Goal: Information Seeking & Learning: Find specific fact

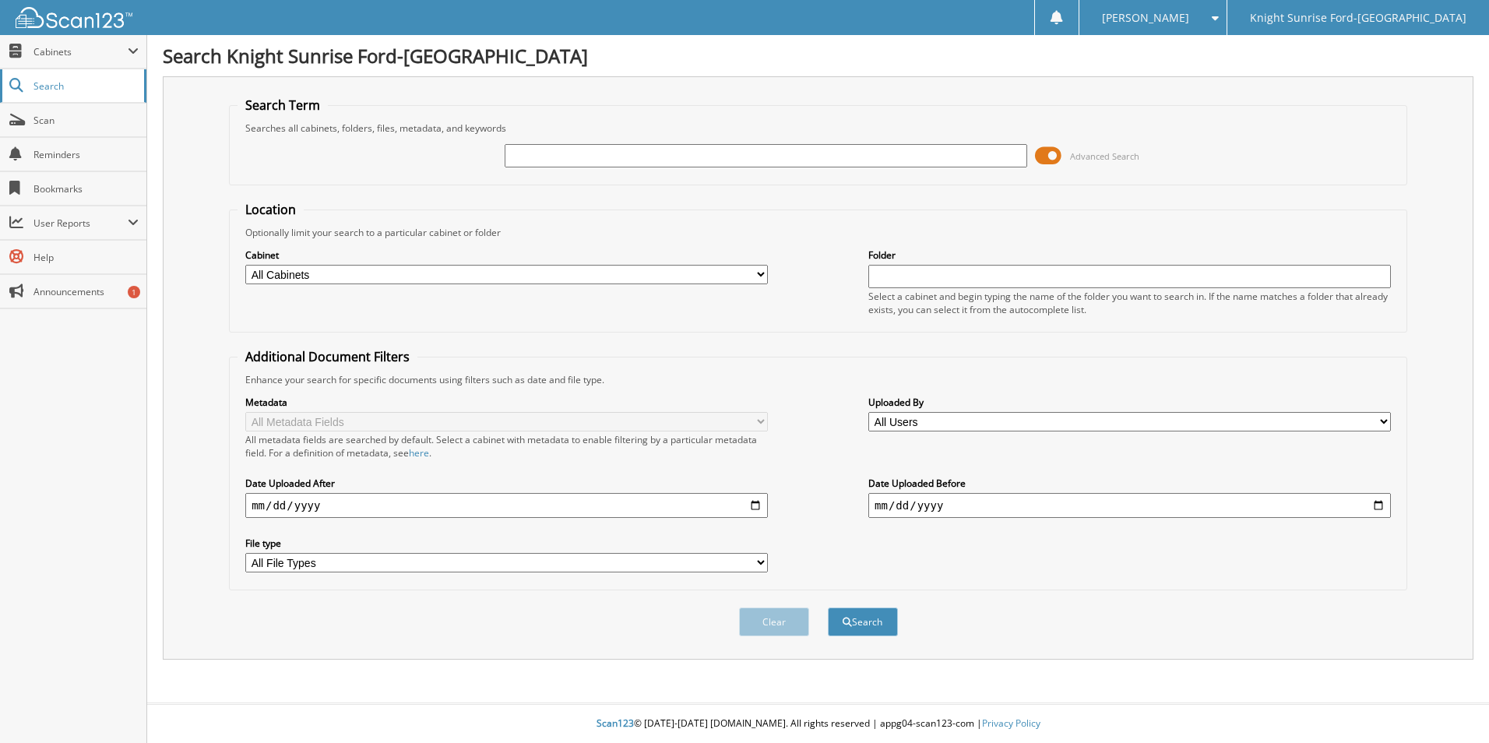
click at [84, 98] on link "Search" at bounding box center [73, 85] width 146 height 33
click at [86, 93] on link "Search" at bounding box center [73, 85] width 146 height 33
click at [543, 144] on input "text" at bounding box center [766, 155] width 522 height 23
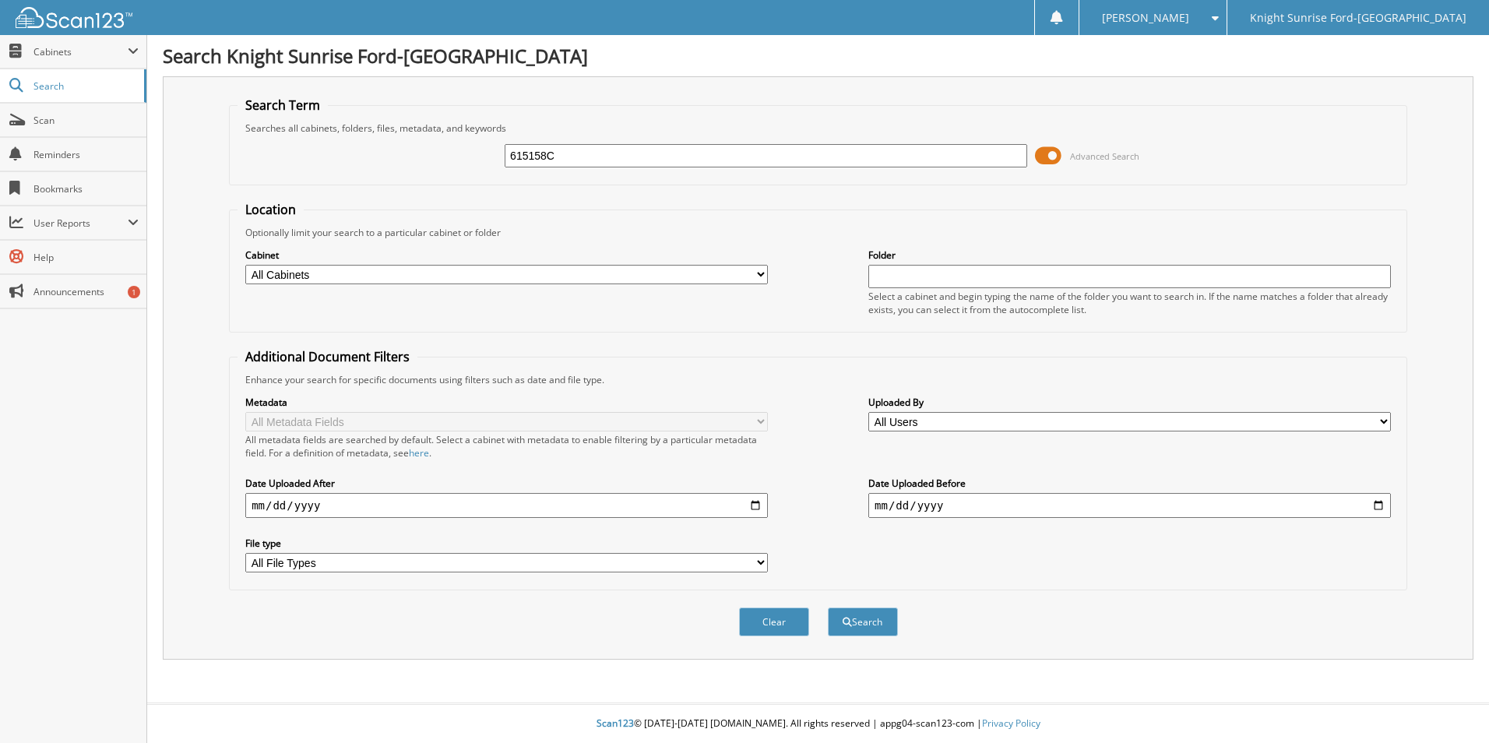
type input "615158C"
click at [828, 607] on button "Search" at bounding box center [863, 621] width 70 height 29
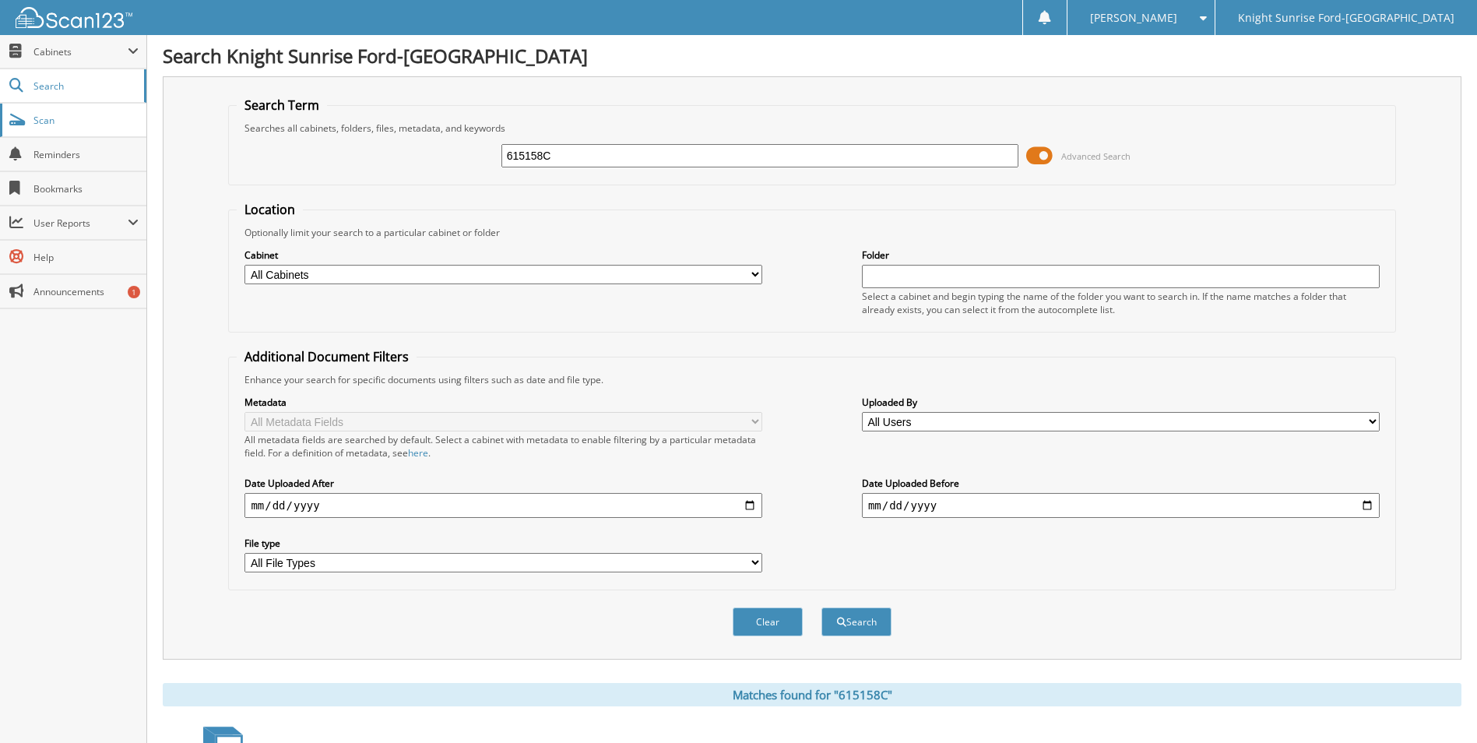
click at [59, 134] on link "Scan" at bounding box center [73, 120] width 146 height 33
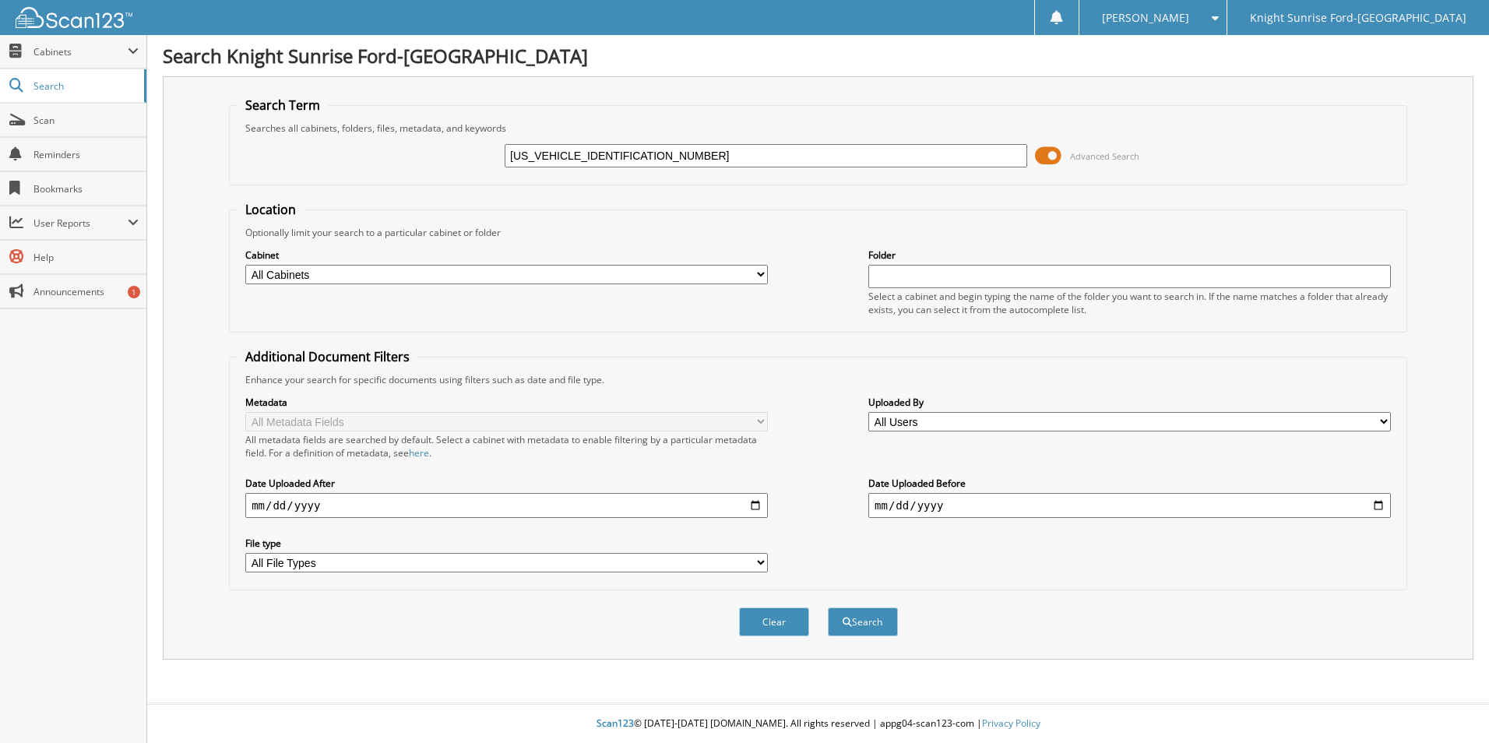
drag, startPoint x: 646, startPoint y: 149, endPoint x: 427, endPoint y: 155, distance: 219.6
click at [427, 155] on div "1FMDE5BH5MLA82438 Advanced Search" at bounding box center [817, 156] width 1161 height 42
type input "615158C"
click at [828, 607] on button "Search" at bounding box center [863, 621] width 70 height 29
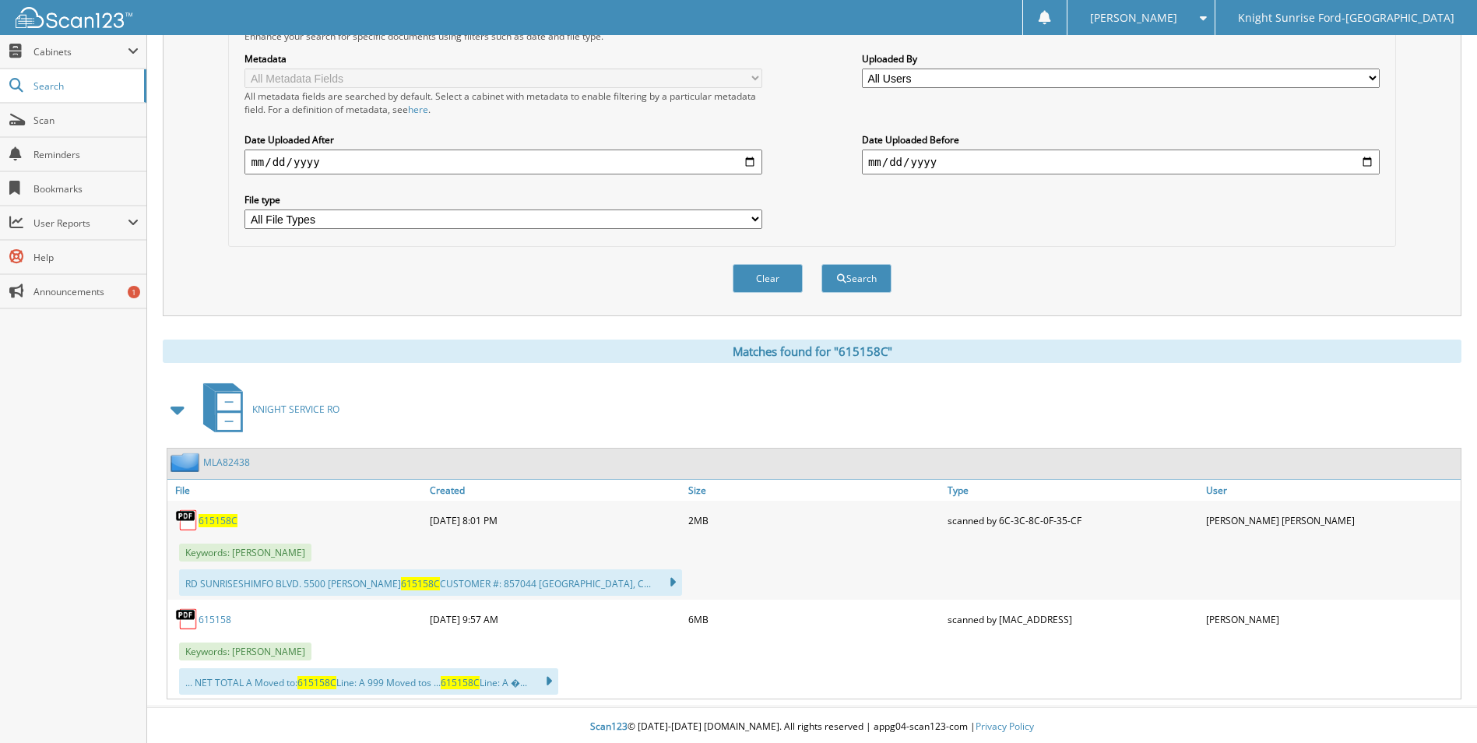
scroll to position [347, 0]
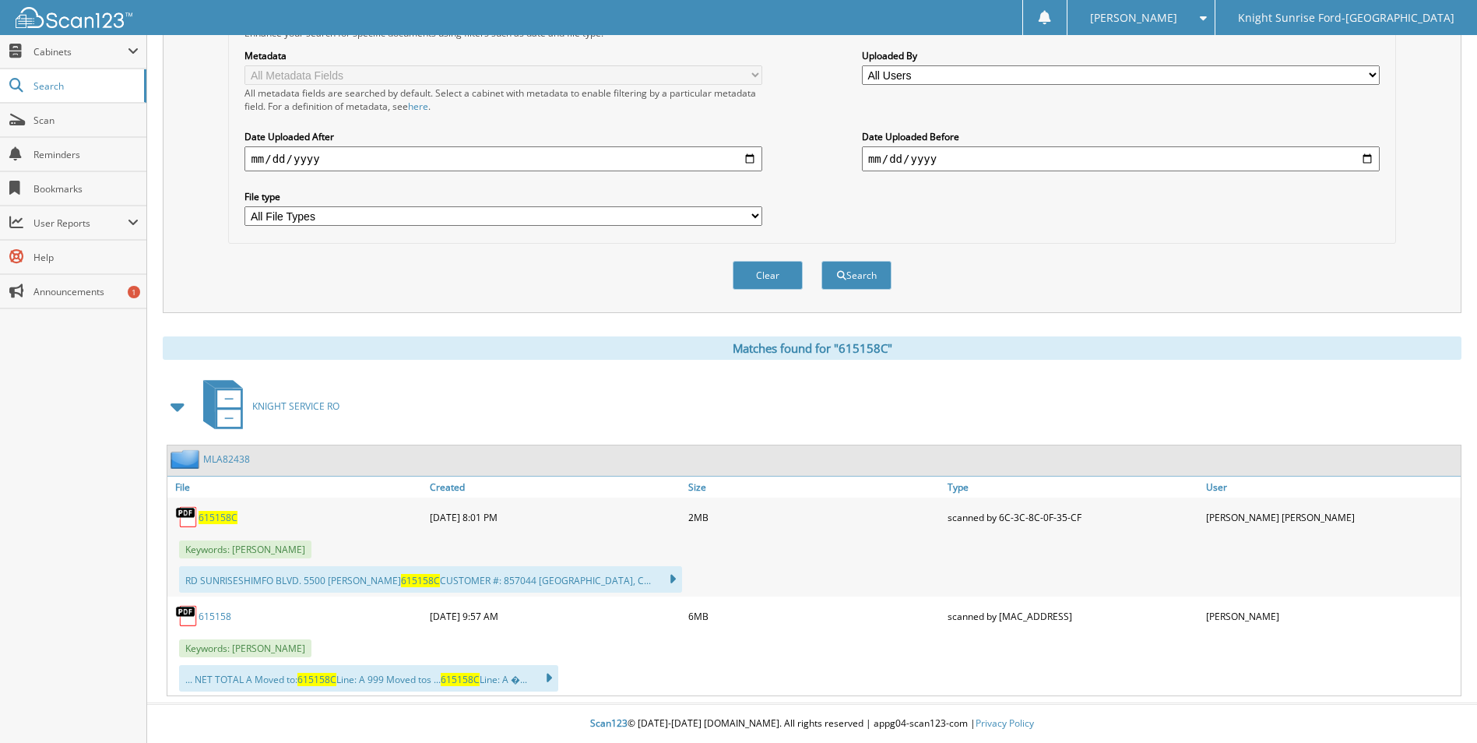
click at [219, 515] on span "615158C" at bounding box center [218, 517] width 39 height 13
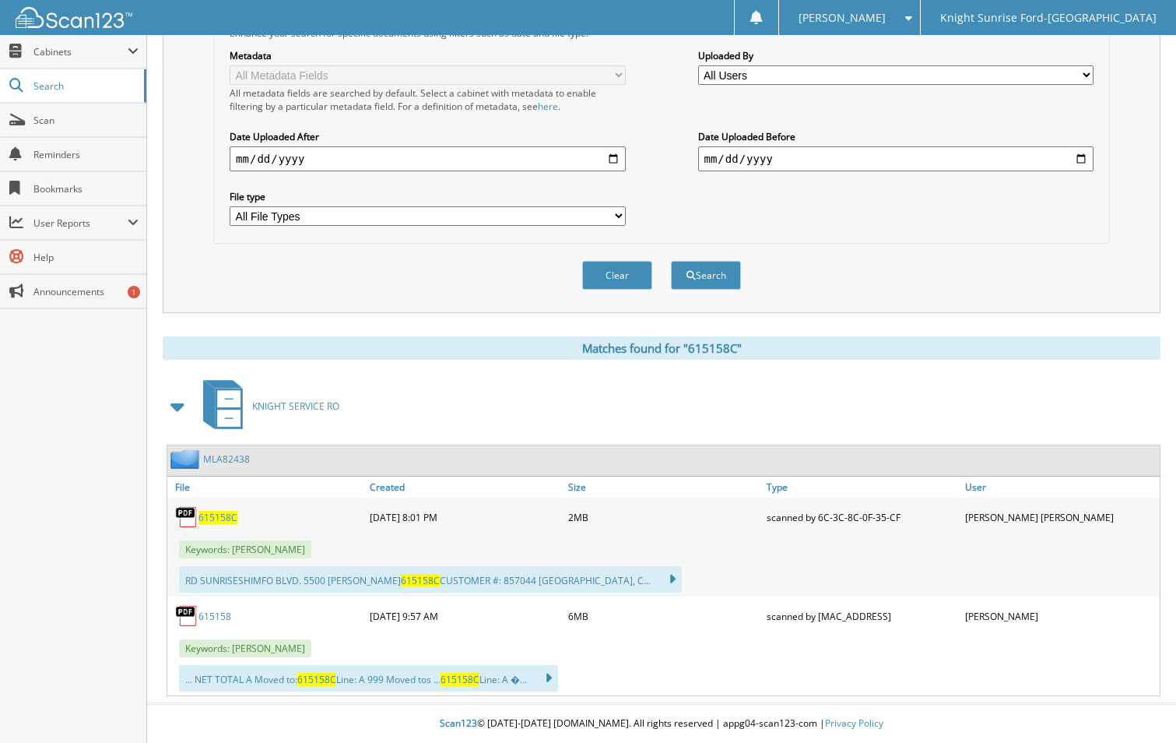
click at [225, 616] on link "615158" at bounding box center [215, 616] width 33 height 13
click at [220, 618] on link "615158" at bounding box center [215, 616] width 33 height 13
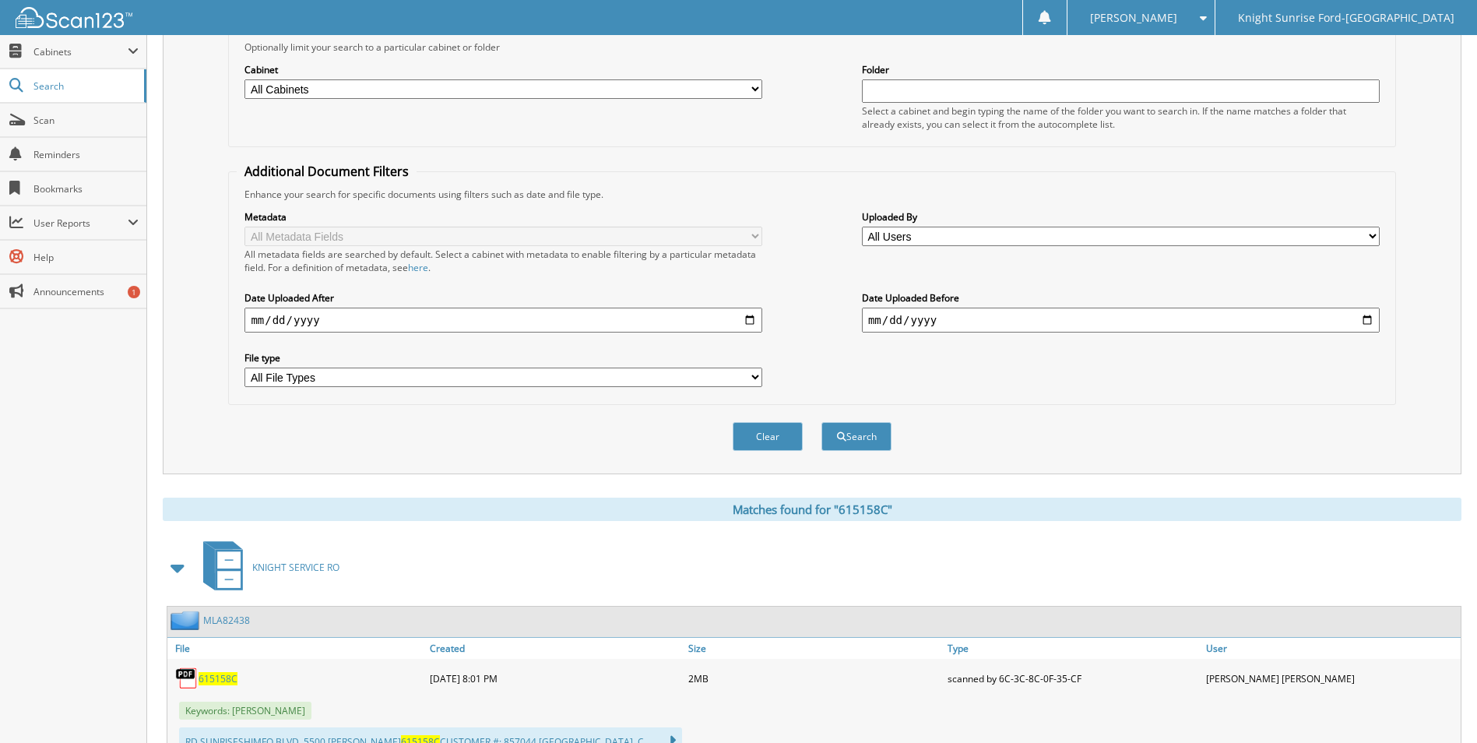
scroll to position [0, 0]
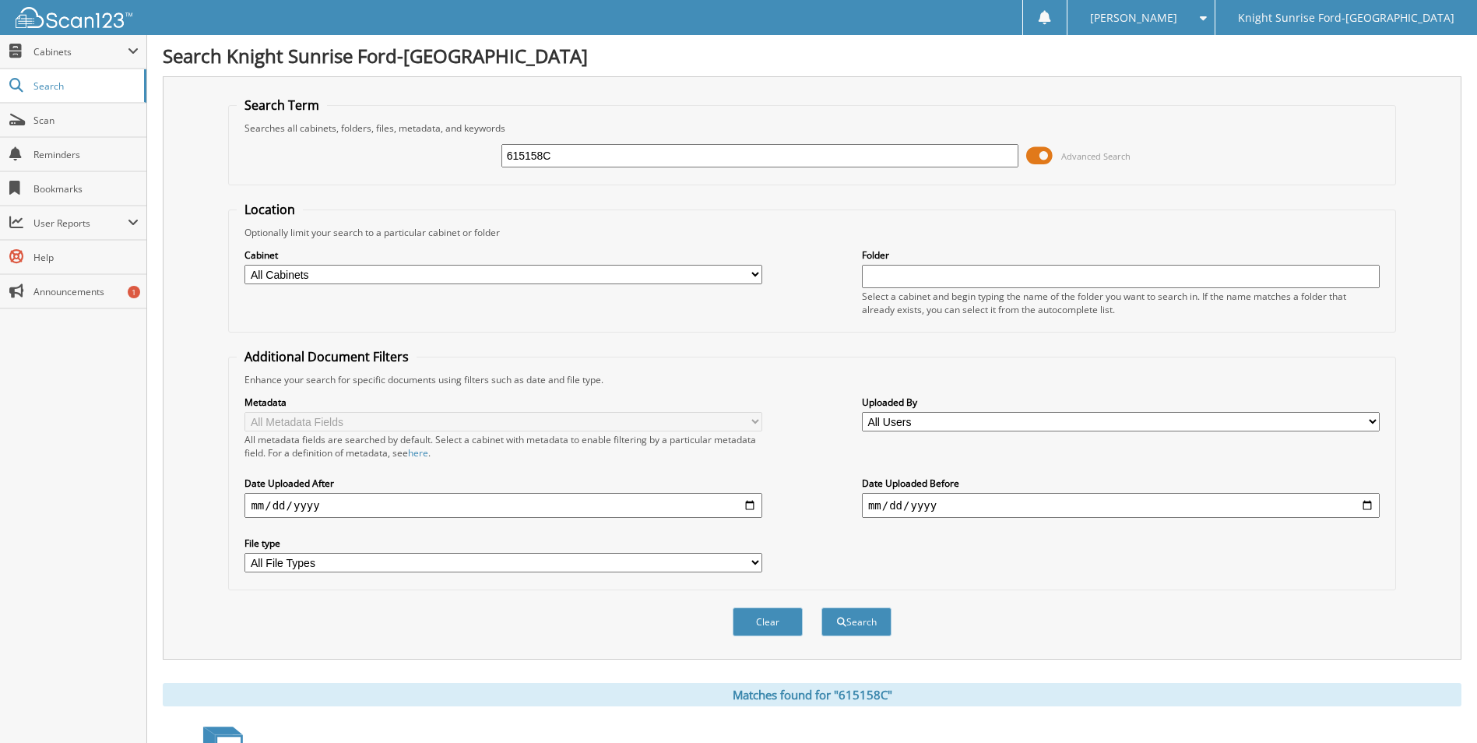
click at [602, 153] on input "615158C" at bounding box center [760, 155] width 518 height 23
type input "637574C"
click at [821, 607] on button "Search" at bounding box center [856, 621] width 70 height 29
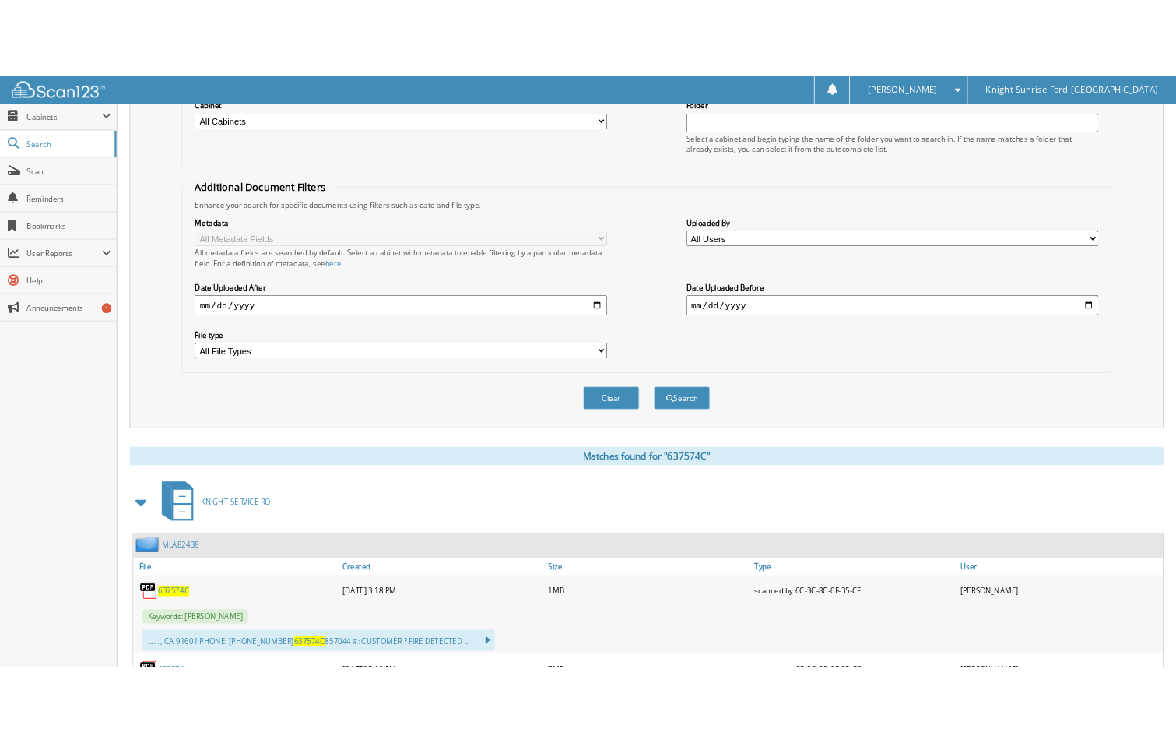
scroll to position [347, 0]
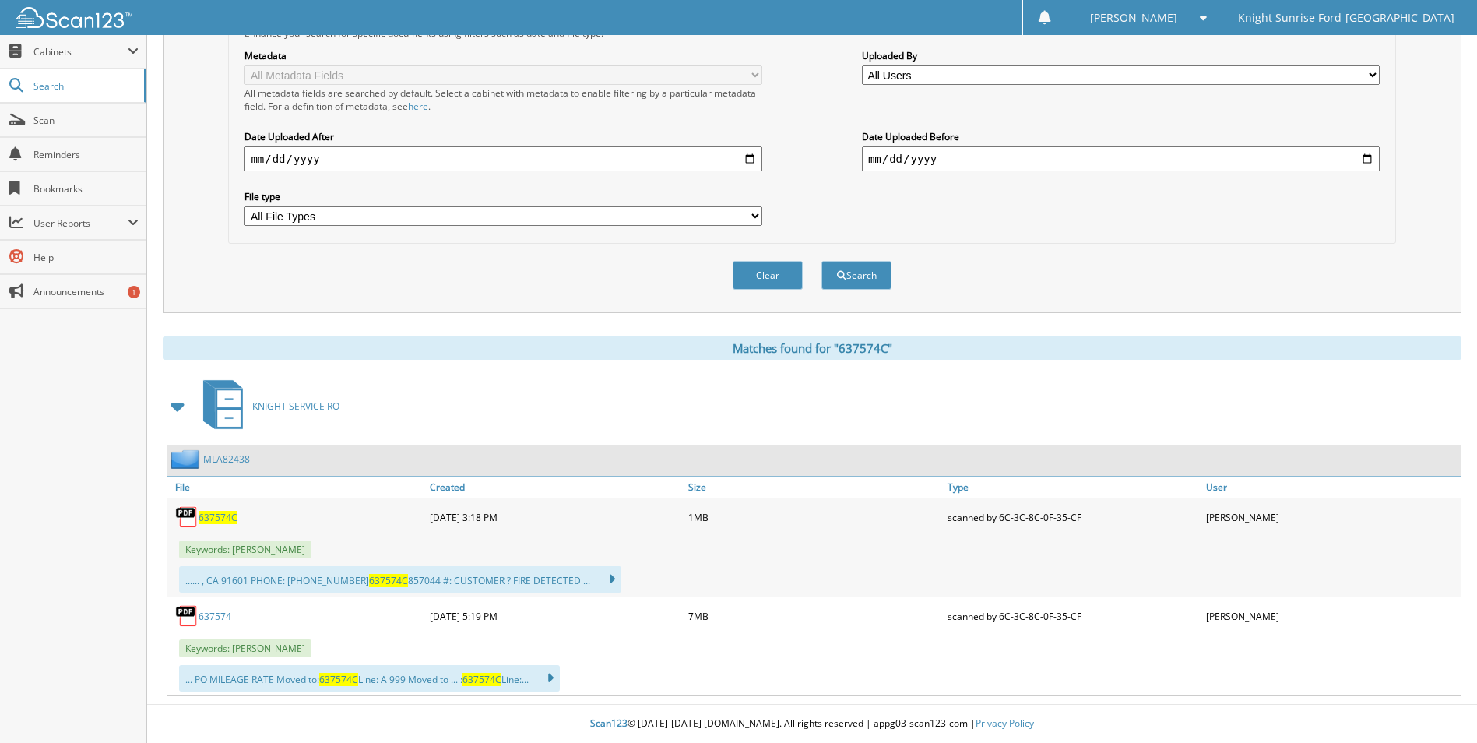
click at [209, 518] on span "637574C" at bounding box center [218, 517] width 39 height 13
click at [211, 511] on span "637574C" at bounding box center [218, 517] width 39 height 13
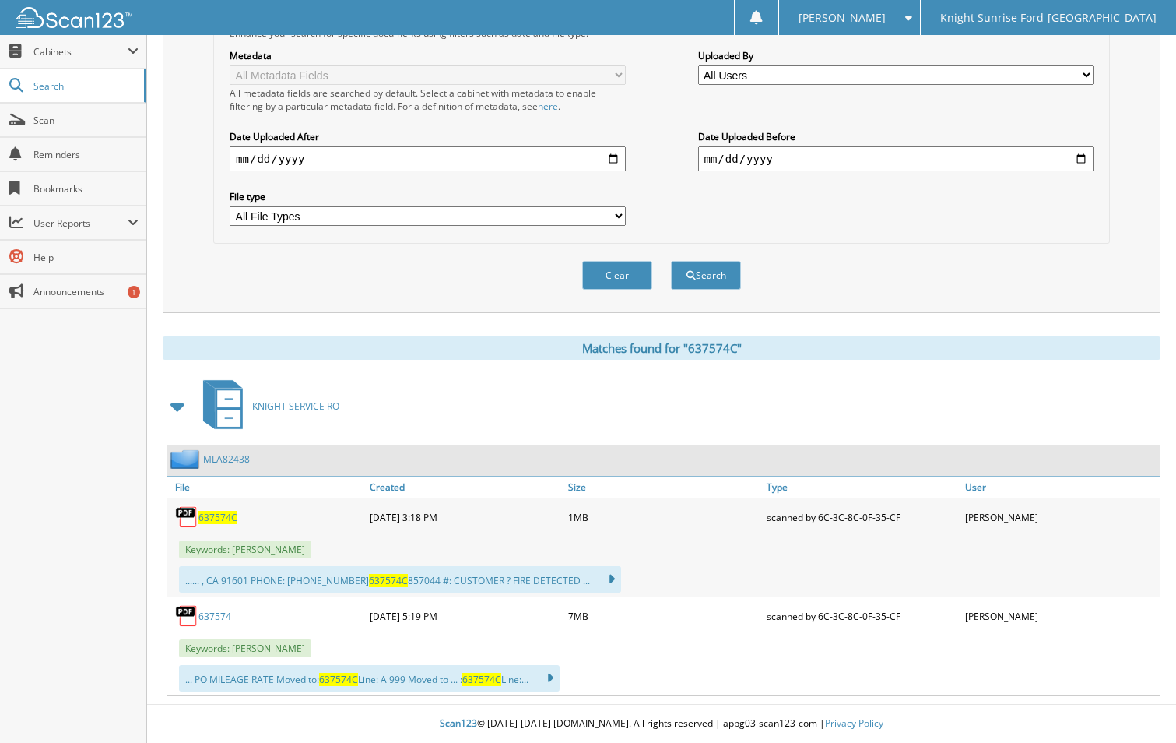
click at [216, 615] on link "637574" at bounding box center [215, 616] width 33 height 13
click at [213, 614] on link "637574" at bounding box center [215, 616] width 33 height 13
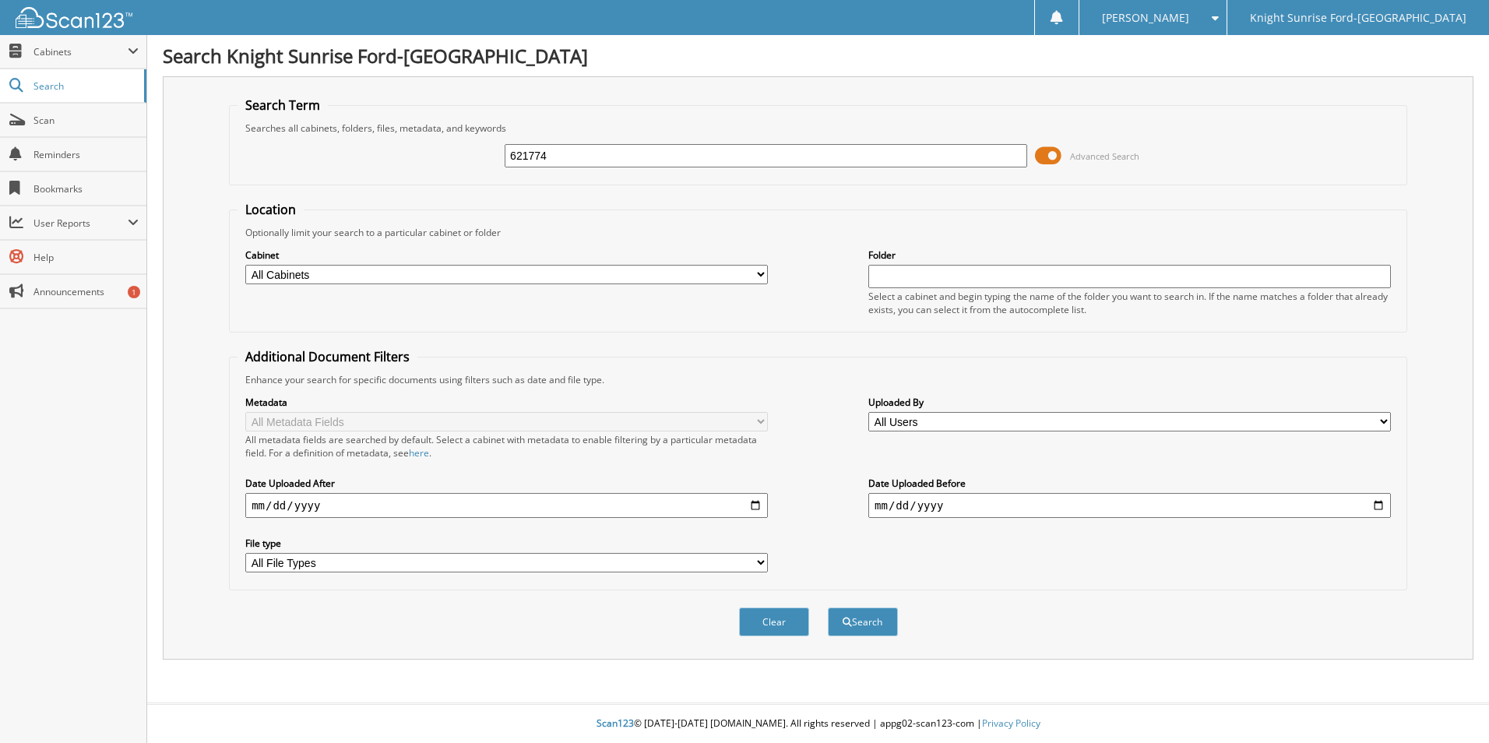
type input "621774"
click at [828, 607] on button "Search" at bounding box center [863, 621] width 70 height 29
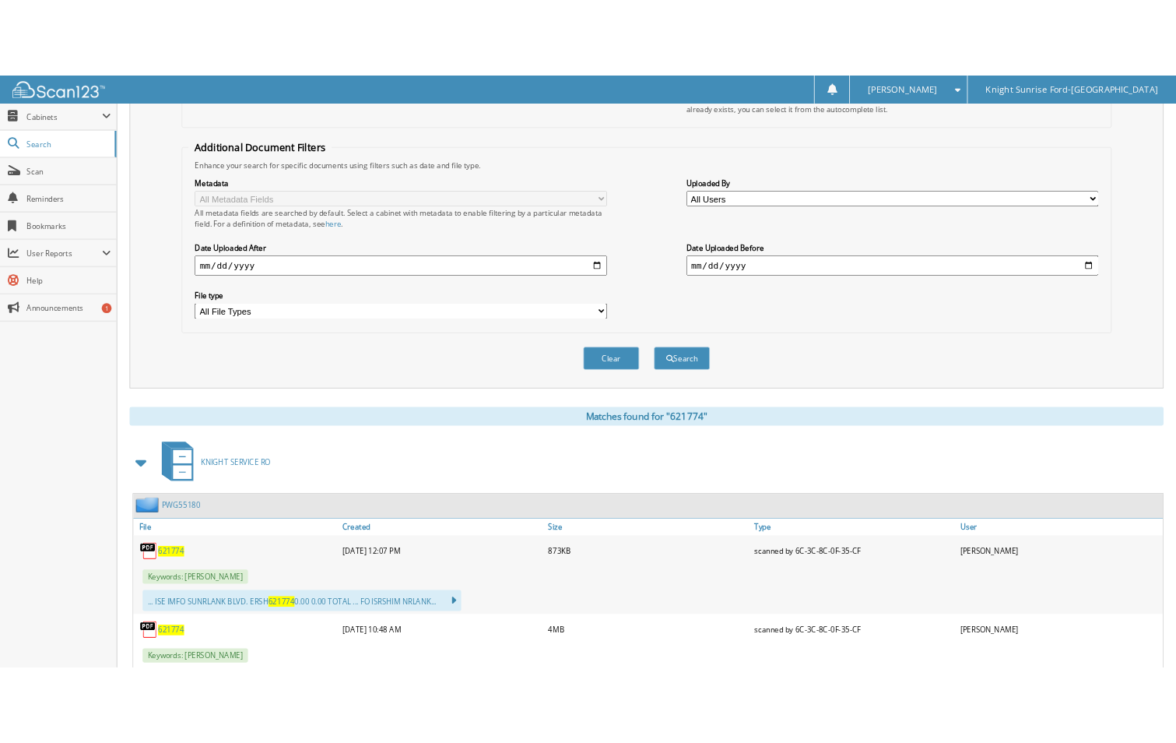
scroll to position [467, 0]
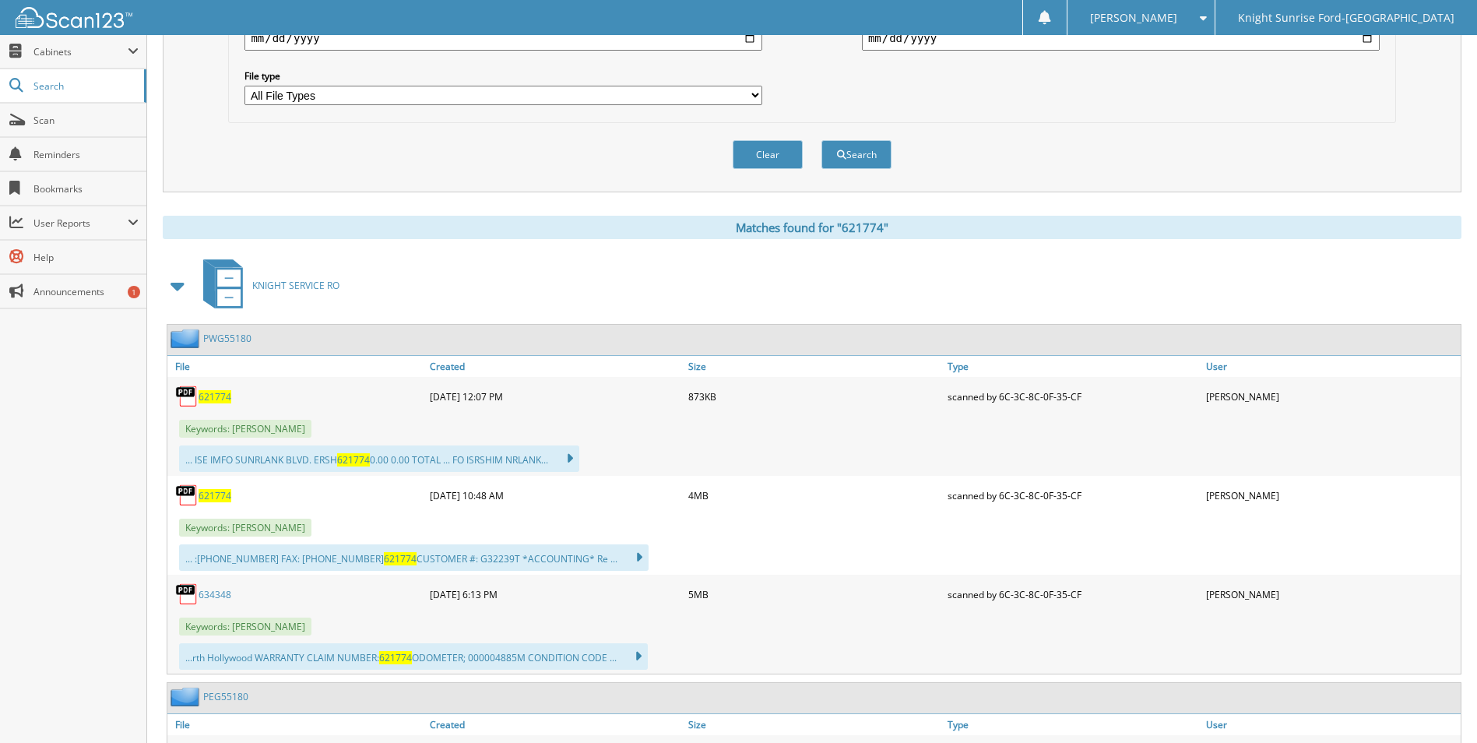
click at [217, 393] on span "621774" at bounding box center [215, 396] width 33 height 13
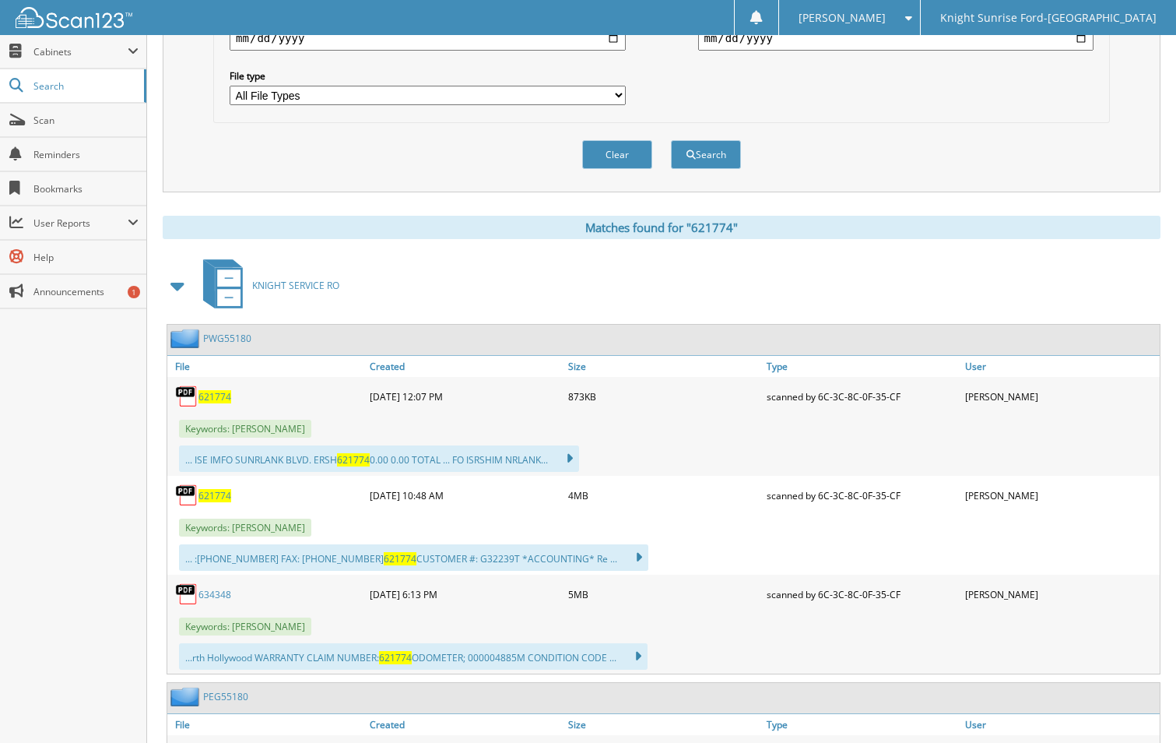
click at [222, 499] on span "621774" at bounding box center [215, 495] width 33 height 13
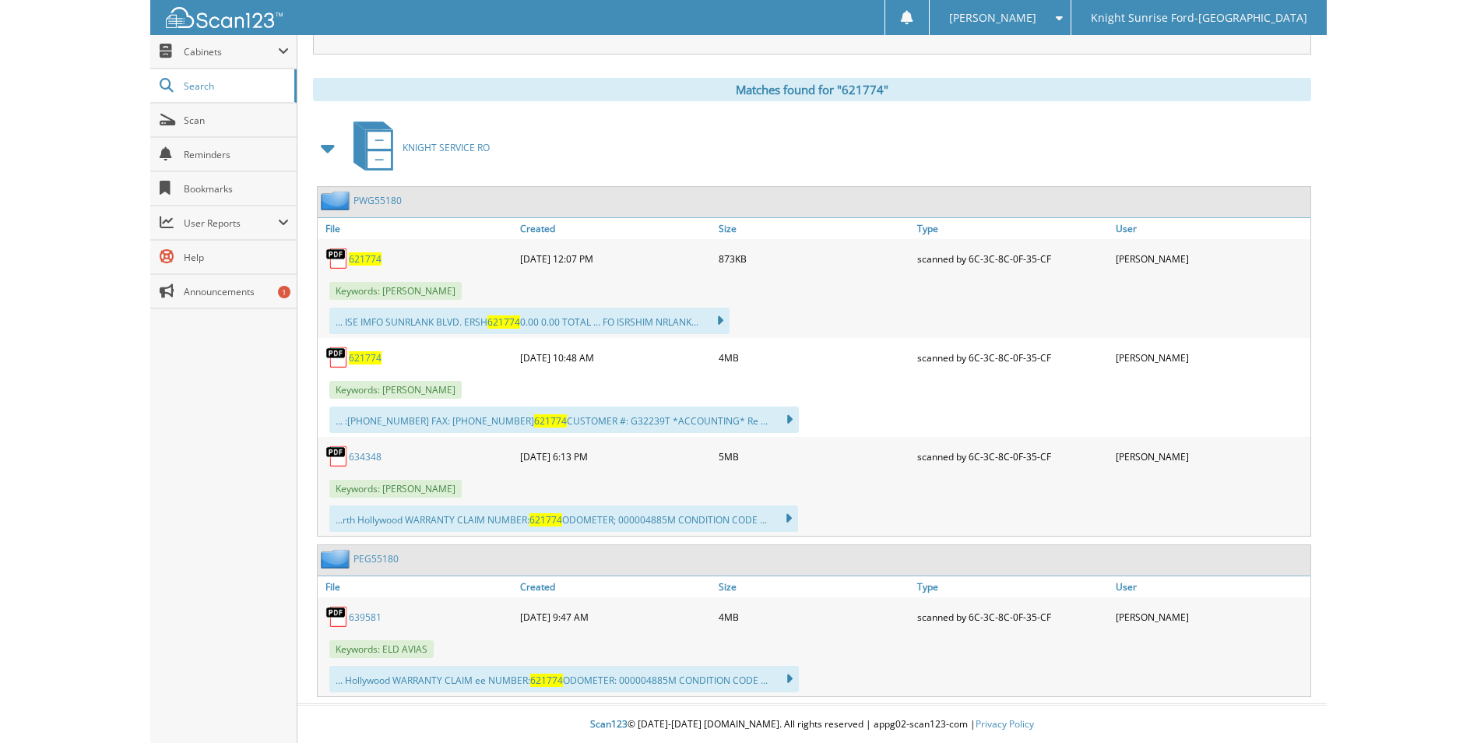
scroll to position [607, 0]
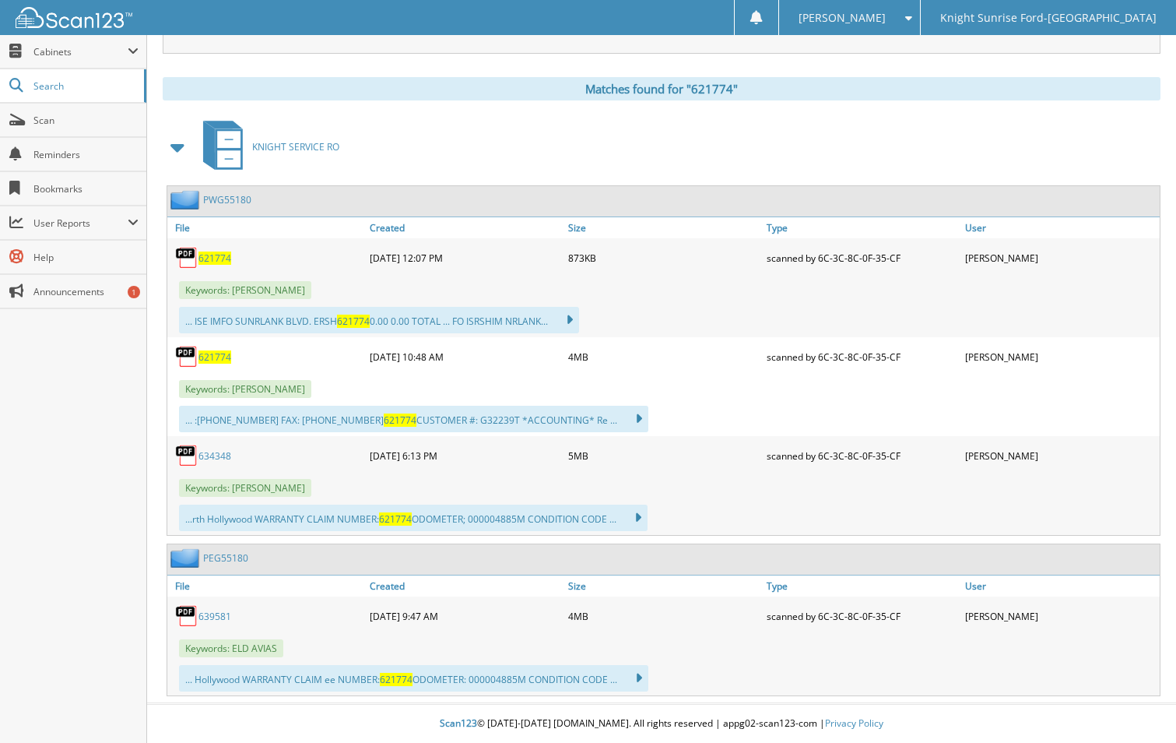
click at [214, 457] on link "634348" at bounding box center [215, 455] width 33 height 13
click at [216, 617] on link "639581" at bounding box center [215, 616] width 33 height 13
